Goal: Task Accomplishment & Management: Manage account settings

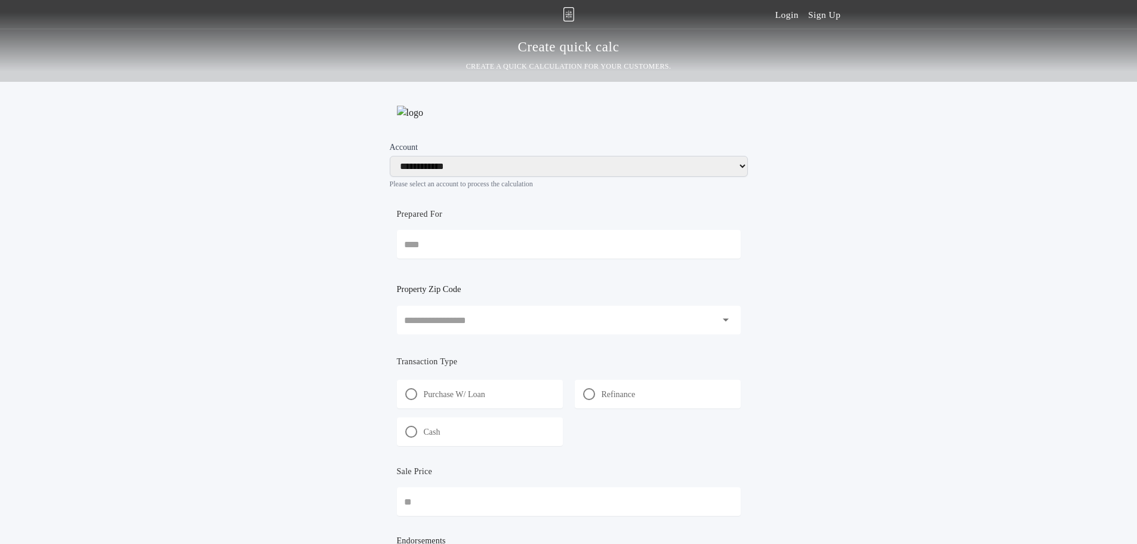
click at [230, 359] on div "**********" at bounding box center [568, 321] width 1137 height 642
click at [789, 24] on link "Login" at bounding box center [786, 14] width 23 height 29
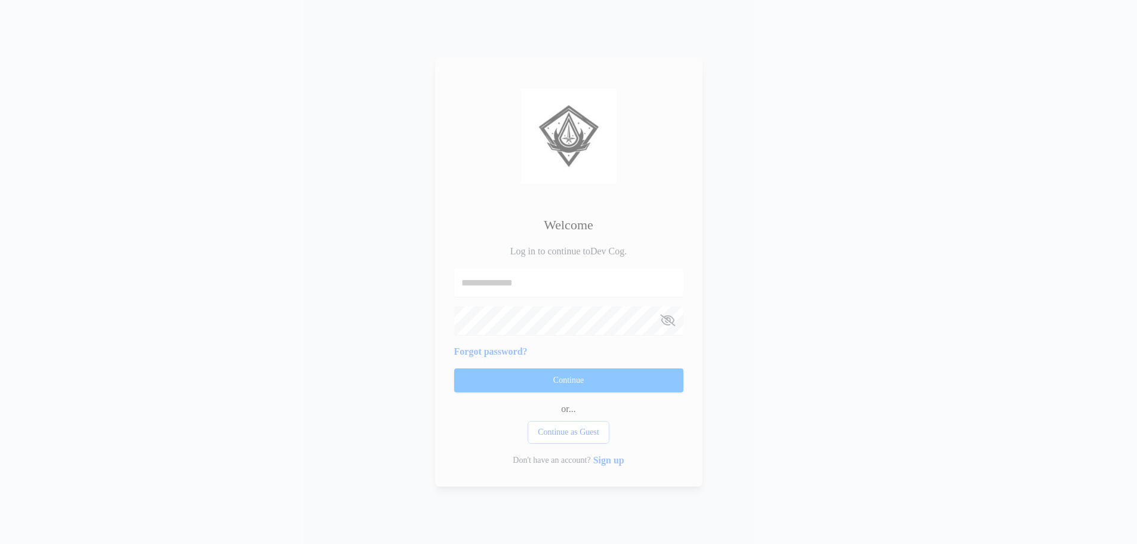
type input "**********"
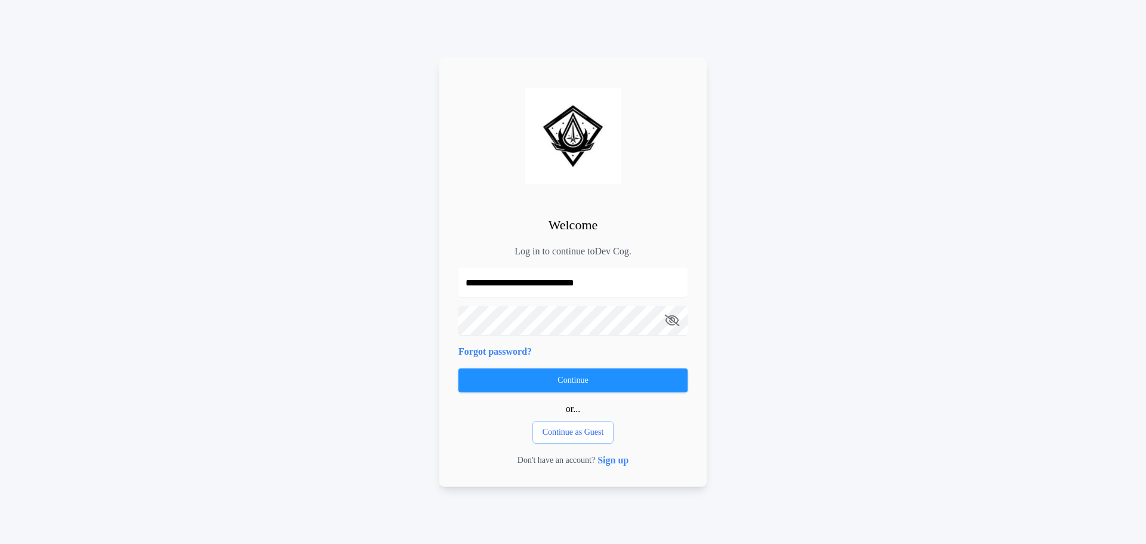
click at [508, 387] on button "Continue" at bounding box center [572, 380] width 229 height 24
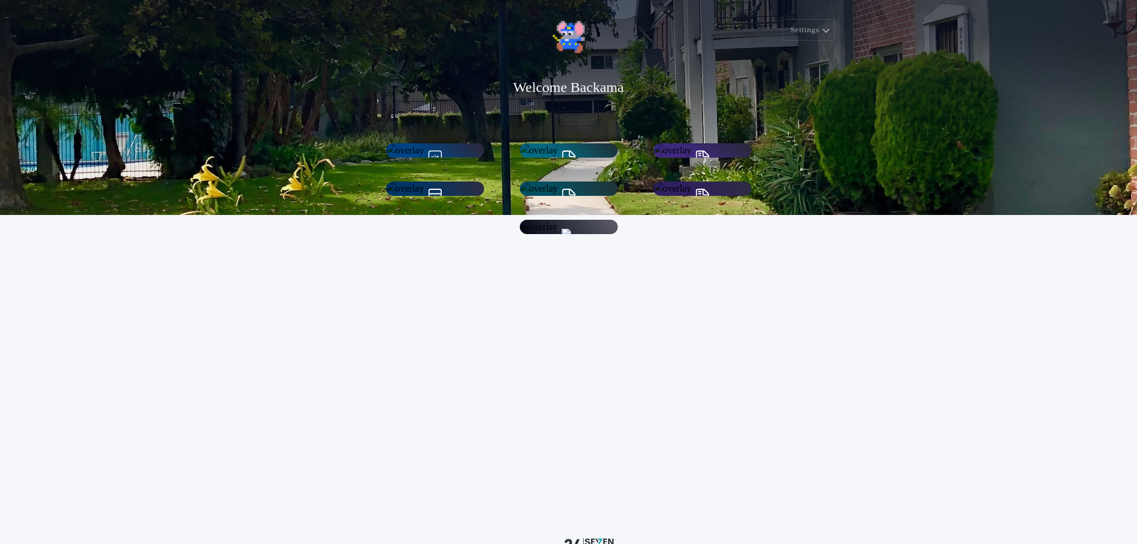
click at [602, 299] on h1 "Account Settings" at bounding box center [568, 292] width 67 height 14
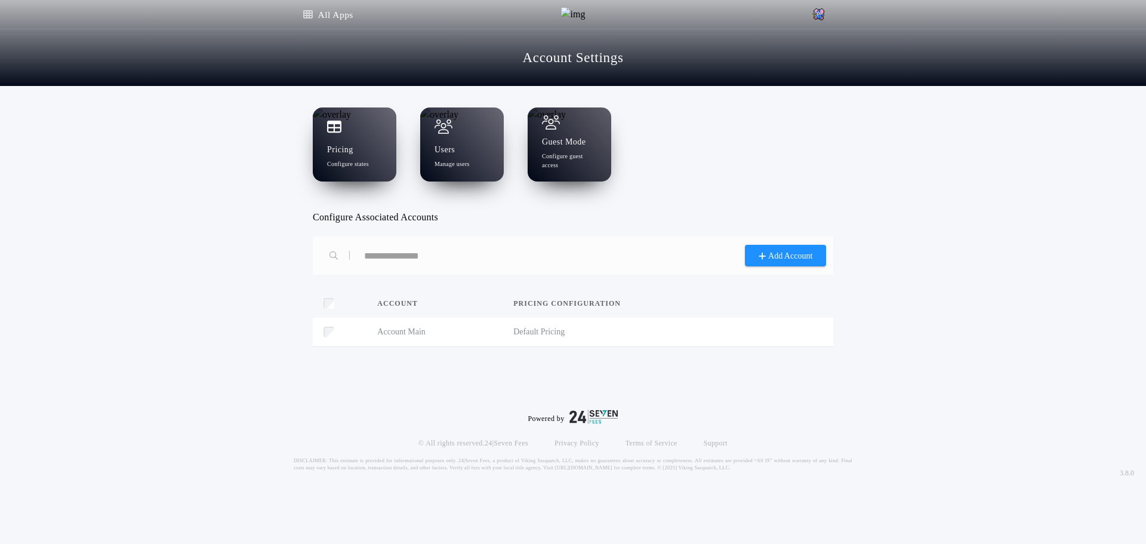
click at [540, 151] on div "Guest Mode Configure guest access" at bounding box center [570, 144] width 84 height 74
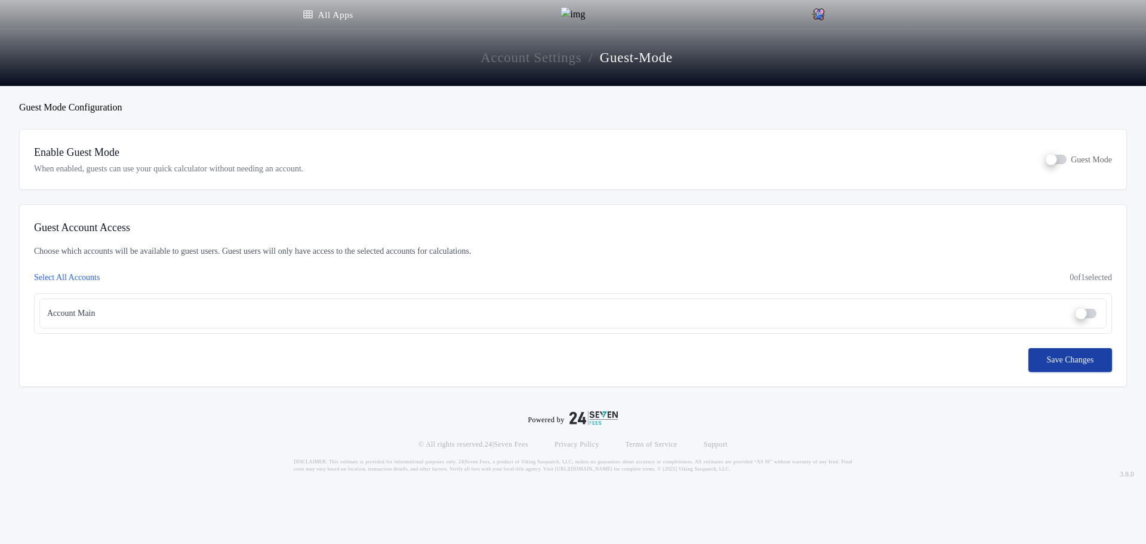
click at [1056, 364] on div "Save Changes" at bounding box center [1070, 360] width 84 height 24
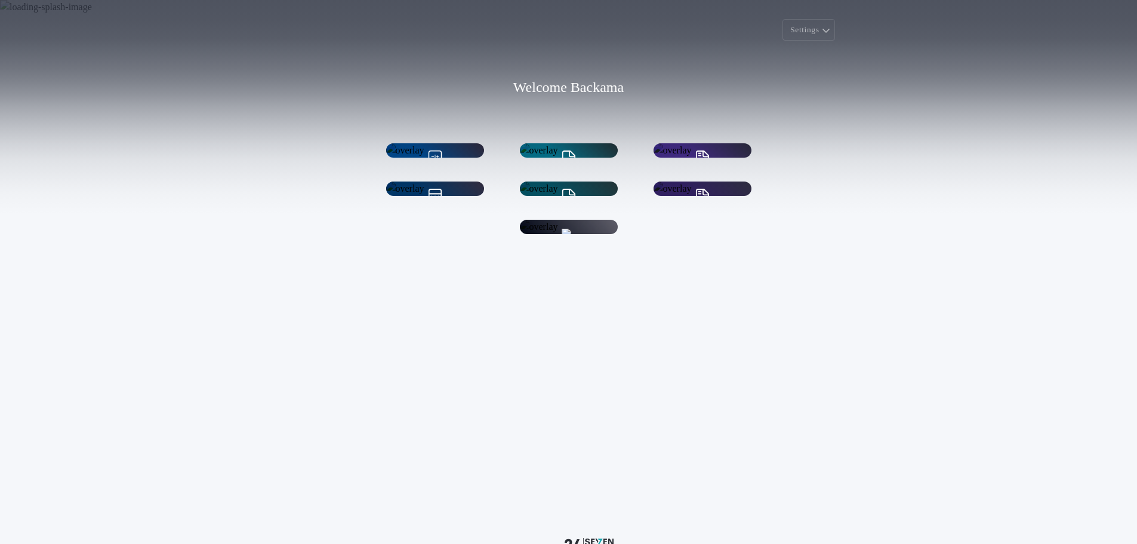
click at [590, 308] on p "Manage your account" at bounding box center [568, 303] width 55 height 9
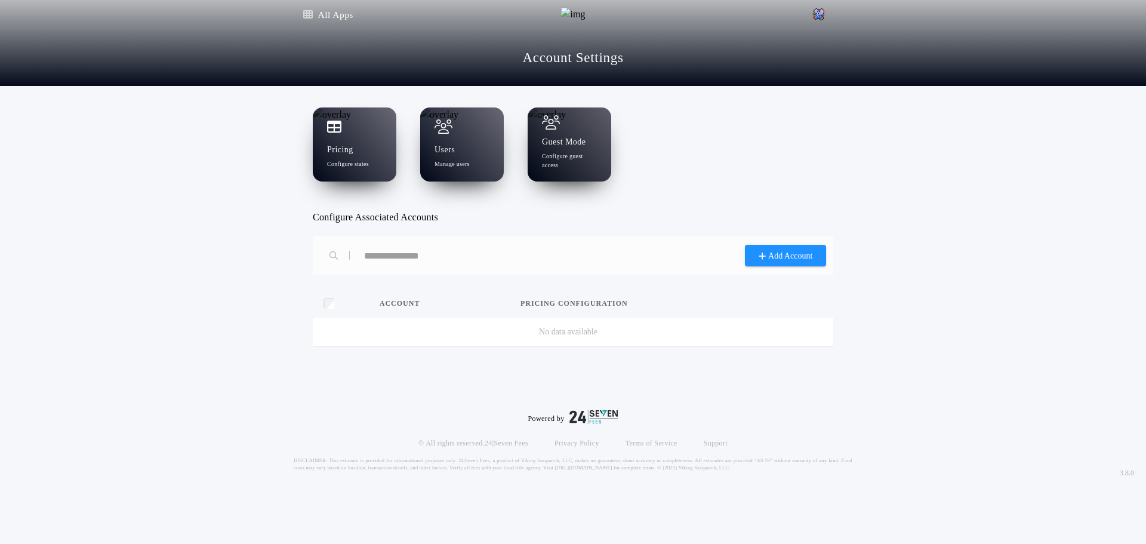
click at [565, 160] on p "Configure guest access" at bounding box center [569, 161] width 55 height 18
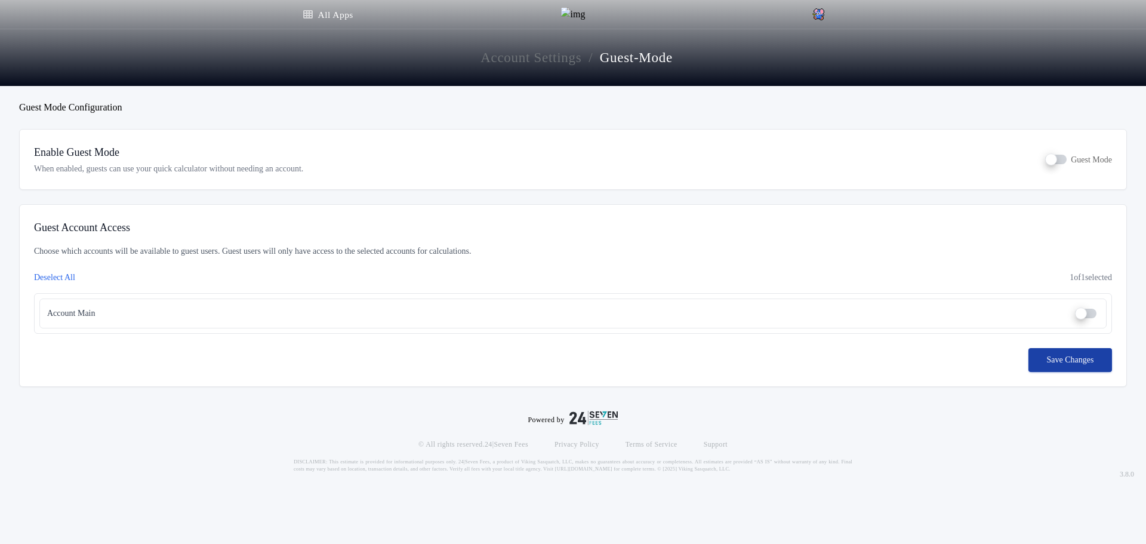
click at [1053, 362] on div "Save Changes" at bounding box center [1070, 360] width 84 height 24
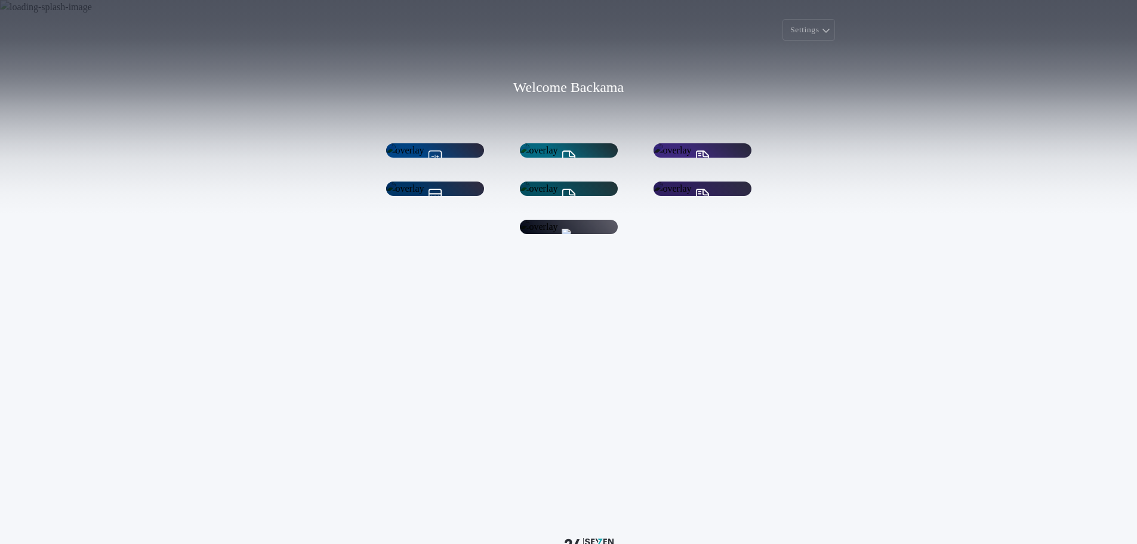
click at [572, 308] on p "Manage your account" at bounding box center [568, 303] width 55 height 9
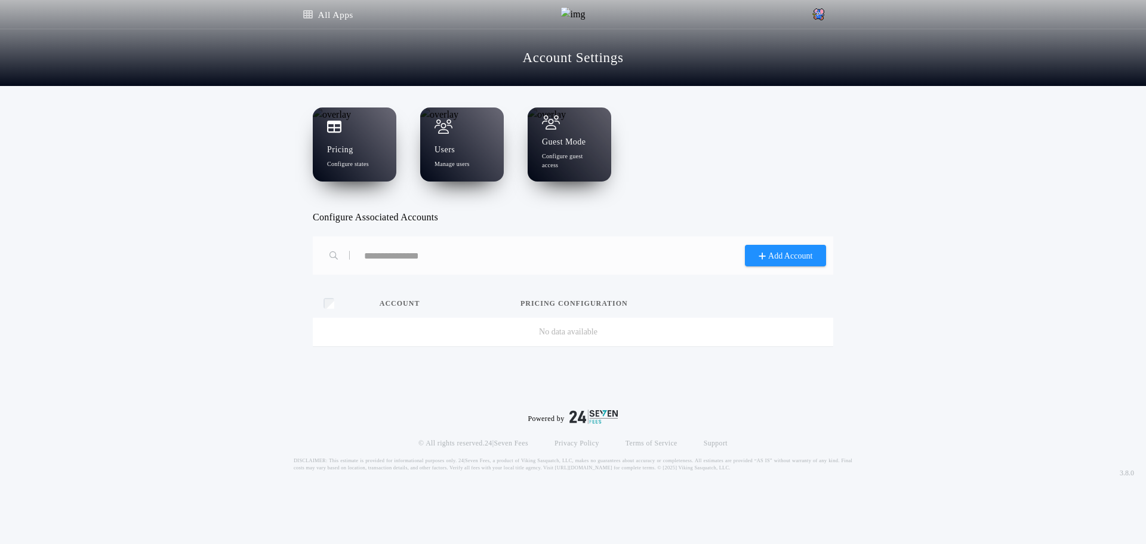
click at [557, 140] on h1 "Guest Mode" at bounding box center [564, 142] width 44 height 12
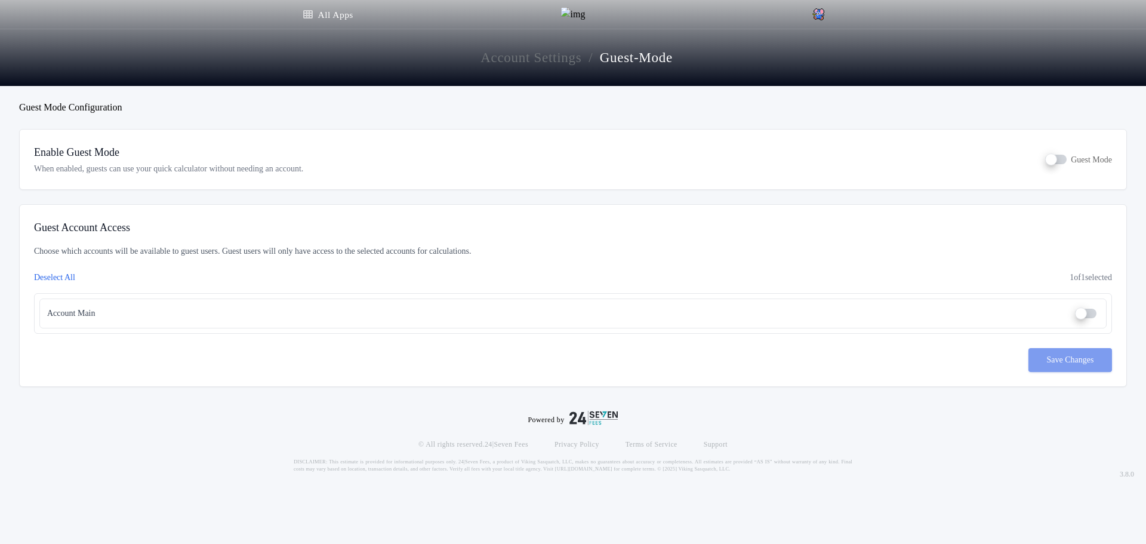
click at [257, 428] on div "Powered by © All rights reserved. 24|Seven Fees Privacy Policy Terms of Service…" at bounding box center [573, 441] width 1146 height 81
